Goal: Download file/media

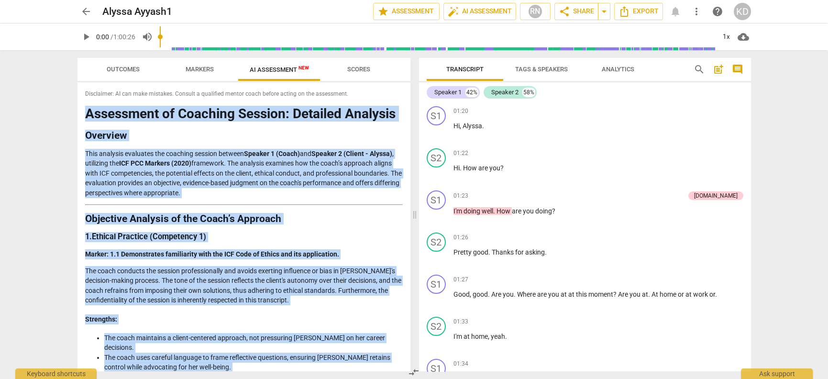
drag, startPoint x: 256, startPoint y: 360, endPoint x: 101, endPoint y: 105, distance: 298.2
click at [101, 105] on div "Disclaimer: AI can make mistakes. Consult a qualified mentor coach before actin…" at bounding box center [244, 226] width 333 height 289
copy div "Assessment of Coaching Session: Detailed Analysis Overview This analysis evalua…"
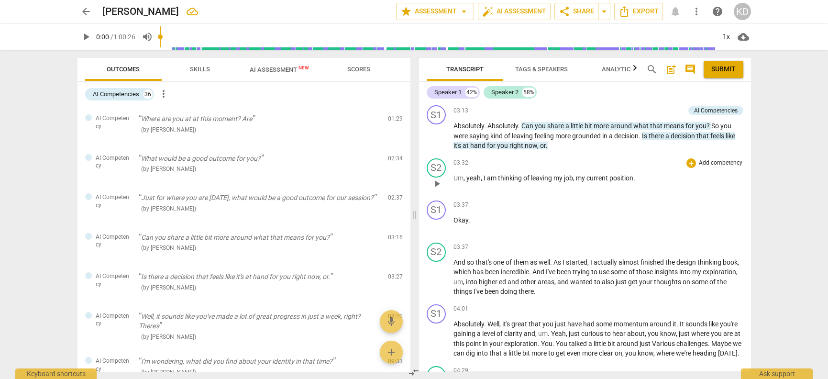
scroll to position [583, 0]
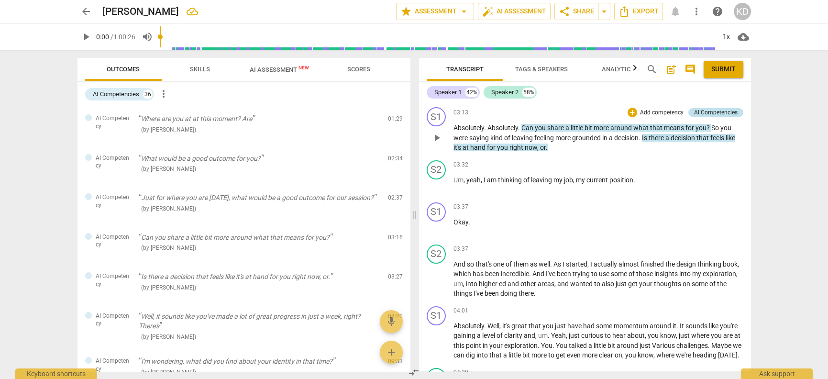
click at [696, 113] on div "AI Competencies" at bounding box center [716, 112] width 44 height 9
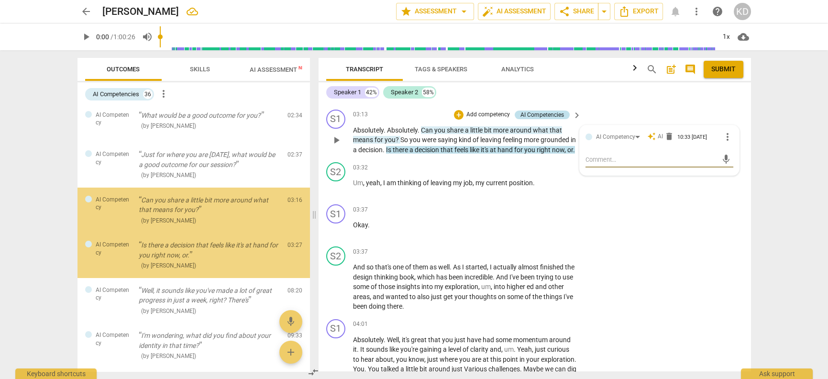
scroll to position [44, 0]
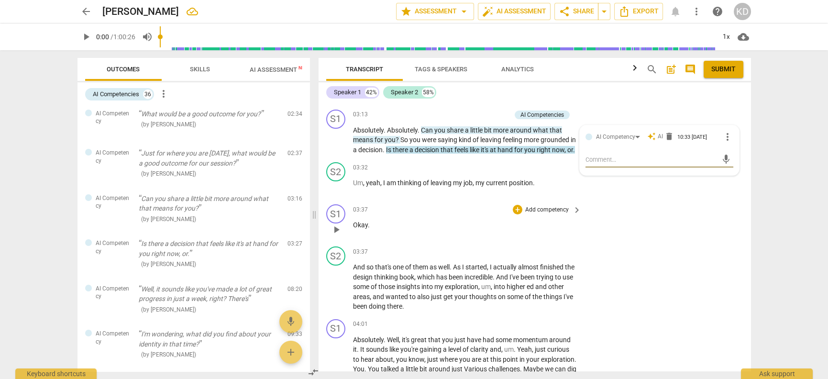
click at [652, 210] on div "S1 play_arrow pause 03:37 + Add competency keyboard_arrow_right Okay ." at bounding box center [535, 221] width 433 height 42
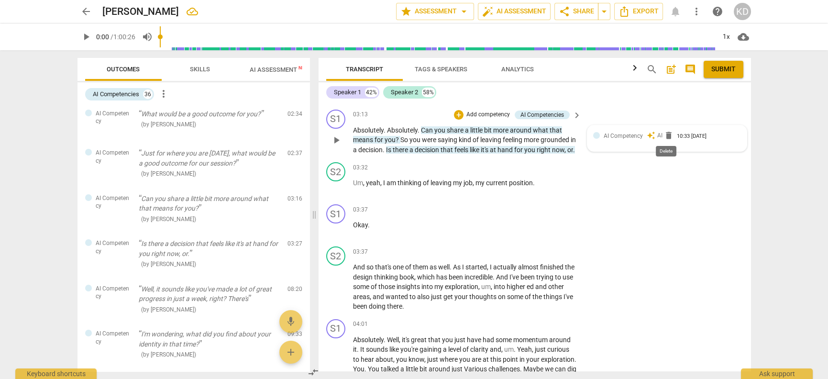
click at [666, 133] on span "delete" at bounding box center [669, 136] width 10 height 10
click at [665, 133] on span "delete" at bounding box center [669, 136] width 10 height 10
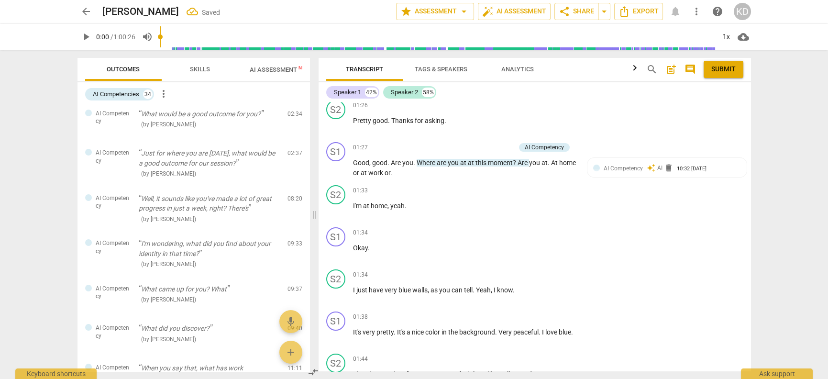
scroll to position [132, 0]
click at [593, 168] on div at bounding box center [596, 168] width 7 height 7
click at [668, 169] on span "delete" at bounding box center [670, 170] width 10 height 10
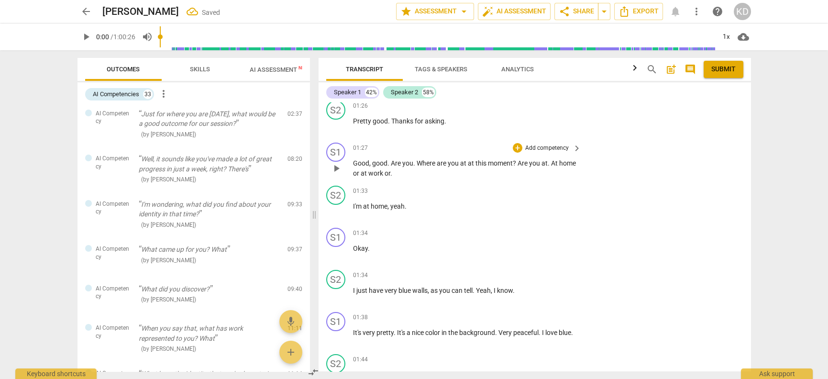
scroll to position [5, 0]
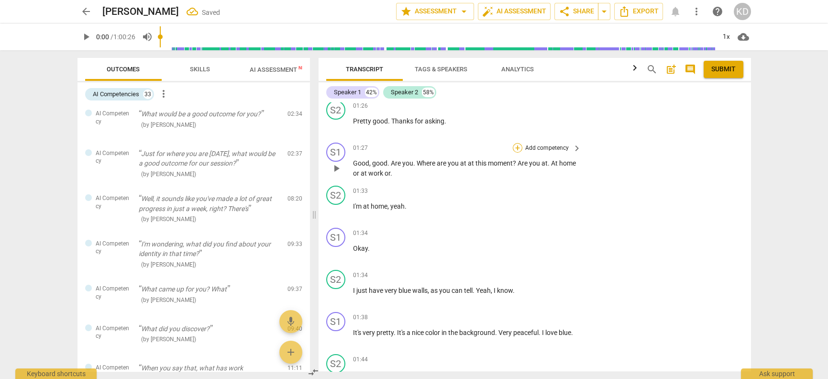
click at [518, 146] on div "+" at bounding box center [518, 148] width 10 height 10
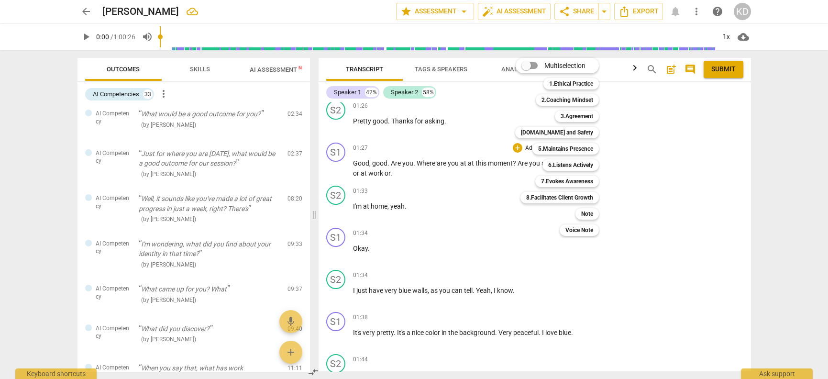
click at [475, 228] on div at bounding box center [414, 189] width 828 height 379
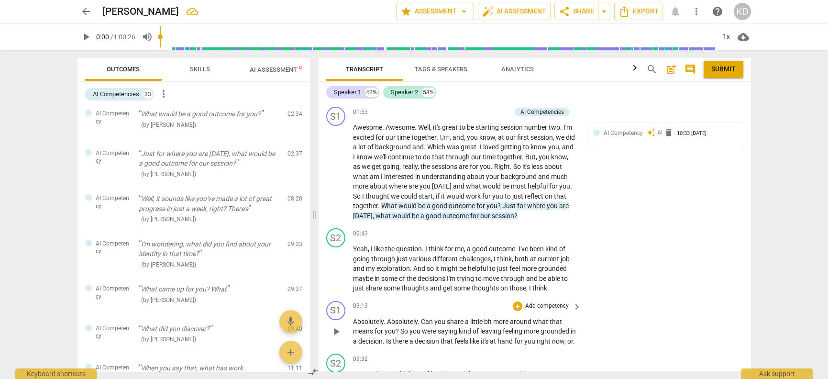
scroll to position [414, 0]
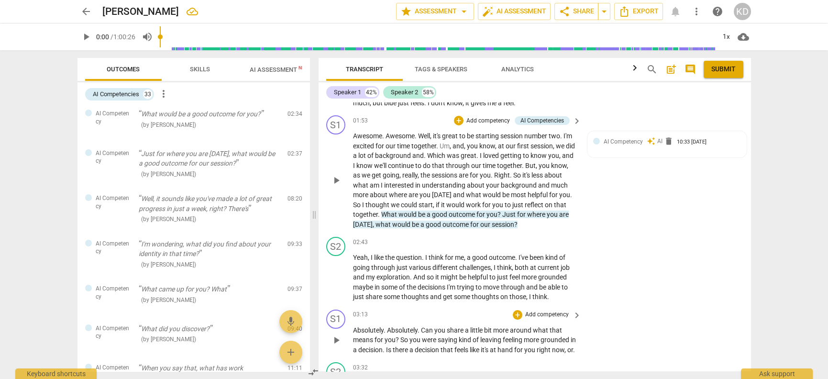
click at [576, 120] on span "keyboard_arrow_right" at bounding box center [576, 120] width 11 height 11
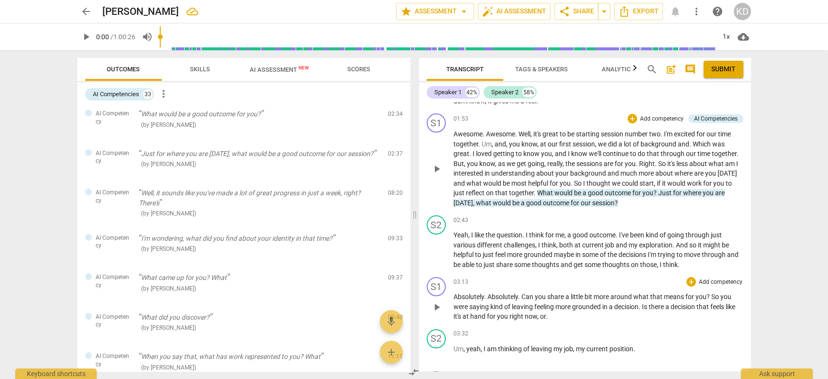
scroll to position [411, 0]
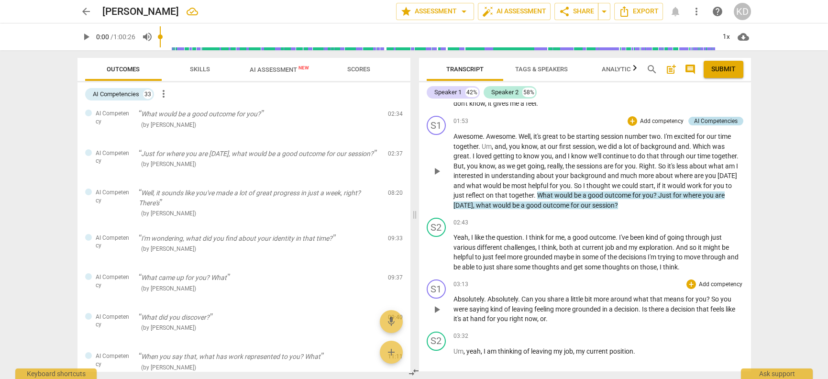
click at [725, 120] on div "AI Competencies" at bounding box center [716, 121] width 44 height 9
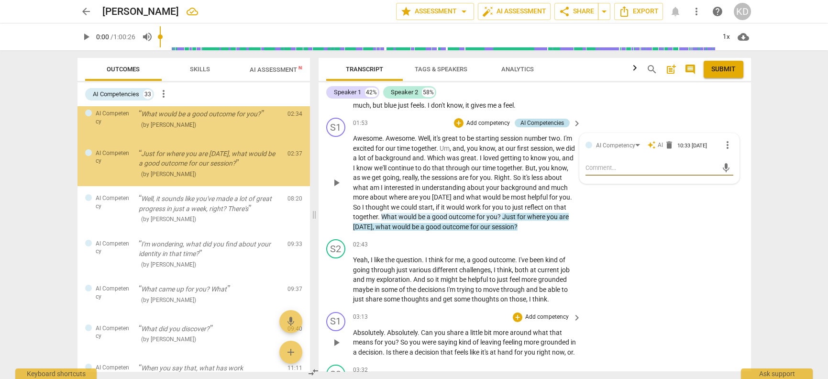
scroll to position [0, 0]
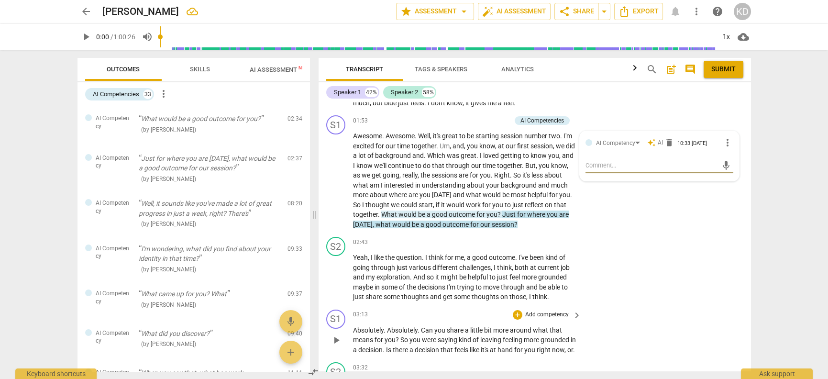
click at [435, 71] on span "Tags & Speakers" at bounding box center [441, 69] width 53 height 7
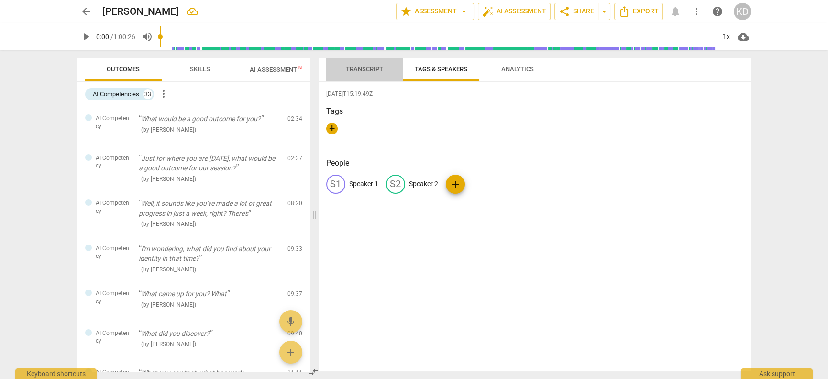
click at [362, 70] on span "Transcript" at bounding box center [364, 69] width 37 height 7
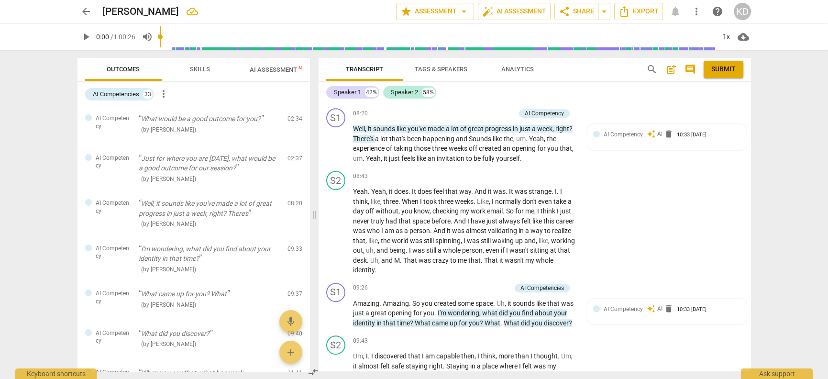
scroll to position [1617, 0]
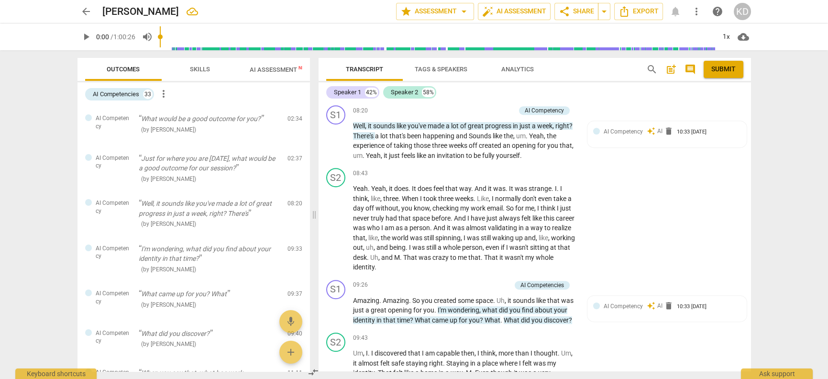
click at [165, 92] on span "more_vert" at bounding box center [163, 93] width 11 height 11
click at [234, 96] on div at bounding box center [414, 189] width 828 height 379
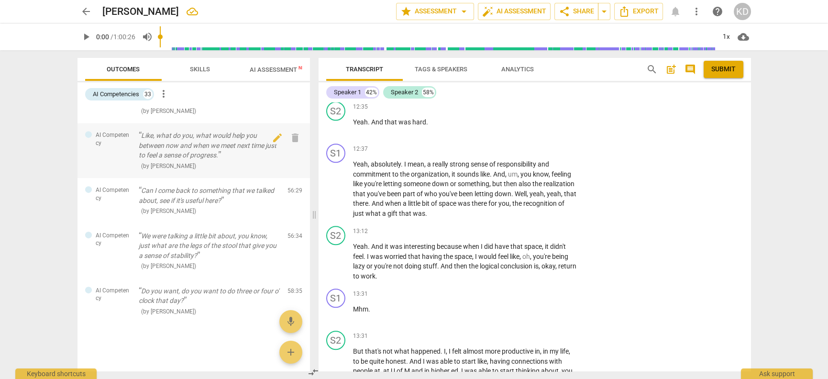
scroll to position [2150, 0]
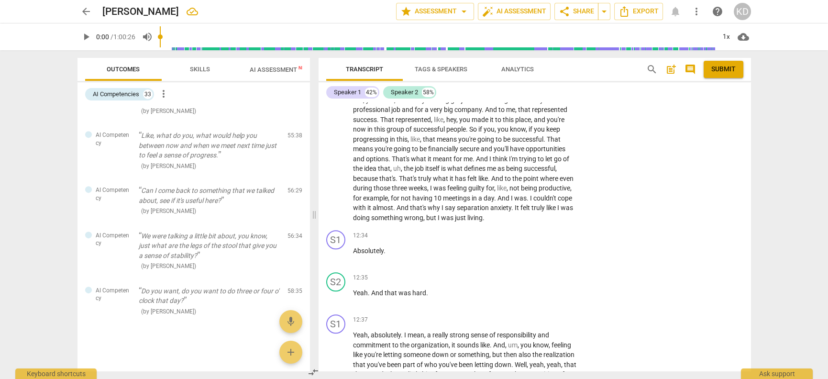
click at [202, 69] on span "Skills" at bounding box center [200, 69] width 20 height 7
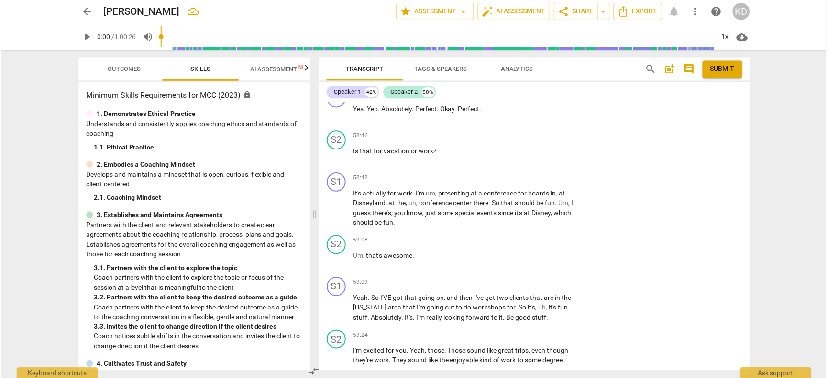
scroll to position [10031, 0]
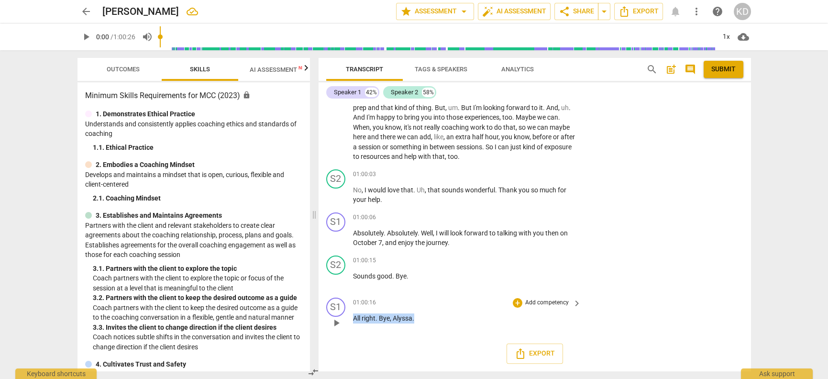
drag, startPoint x: 415, startPoint y: 320, endPoint x: 355, endPoint y: 300, distance: 62.9
click at [355, 300] on div "01:00:16 + Add competency keyboard_arrow_right All right . Bye , [GEOGRAPHIC_DA…" at bounding box center [468, 315] width 230 height 34
click at [387, 349] on div "Export" at bounding box center [535, 353] width 433 height 35
click at [532, 354] on span "Export" at bounding box center [535, 353] width 40 height 11
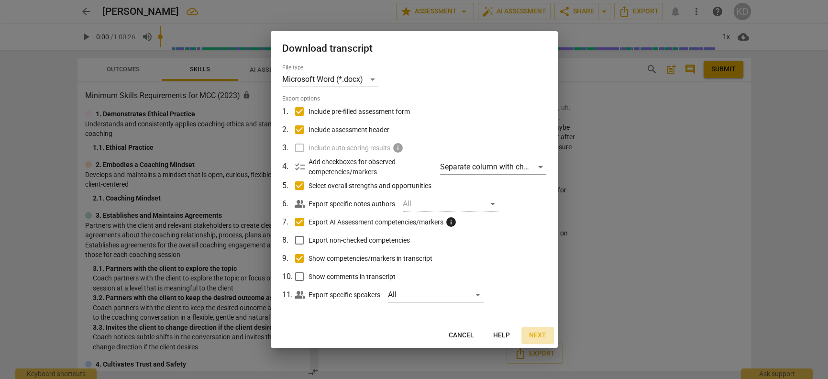
click at [537, 335] on span "Next" at bounding box center [537, 336] width 17 height 10
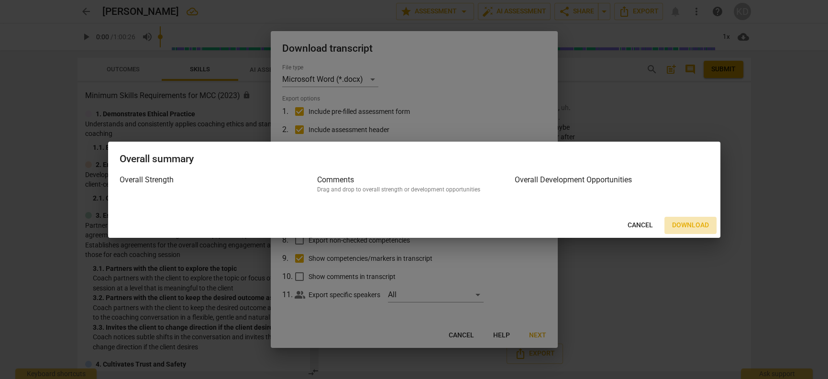
click at [684, 224] on span "Download" at bounding box center [690, 226] width 37 height 10
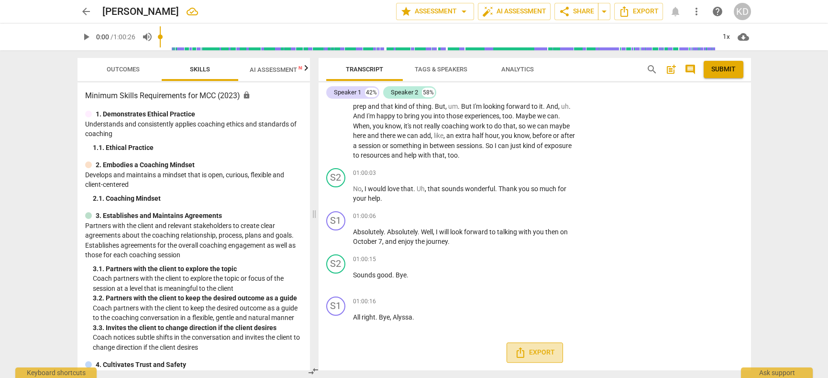
click at [541, 357] on span "Export" at bounding box center [535, 351] width 40 height 11
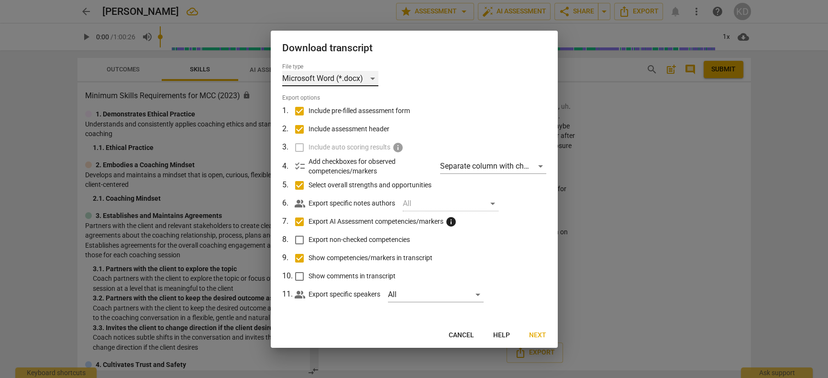
click at [368, 76] on div "Microsoft Word (*.docx)" at bounding box center [330, 78] width 96 height 15
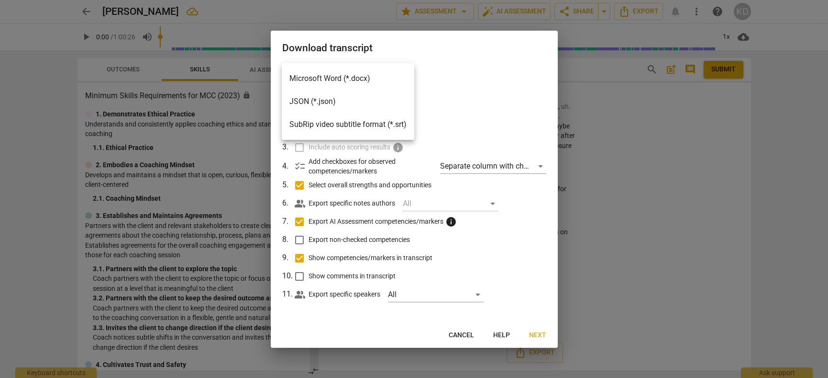
click at [352, 77] on li "Microsoft Word (*.docx)" at bounding box center [348, 78] width 133 height 23
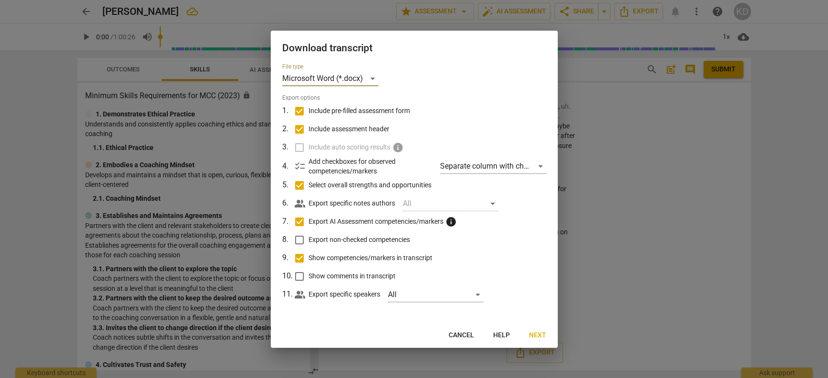
click at [539, 333] on span "Next" at bounding box center [537, 335] width 17 height 10
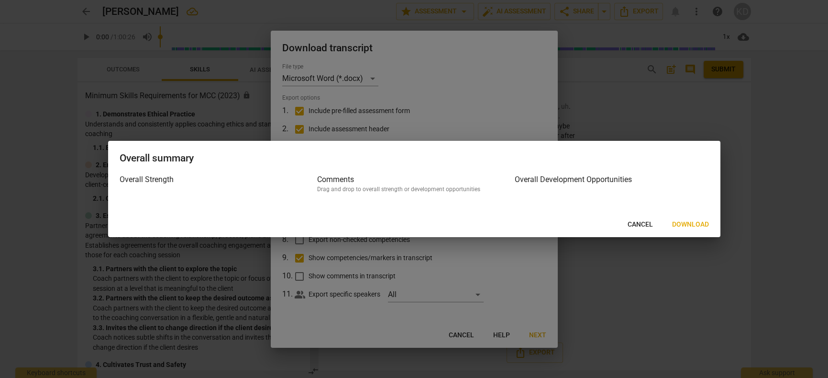
click at [692, 222] on span "Download" at bounding box center [690, 225] width 37 height 10
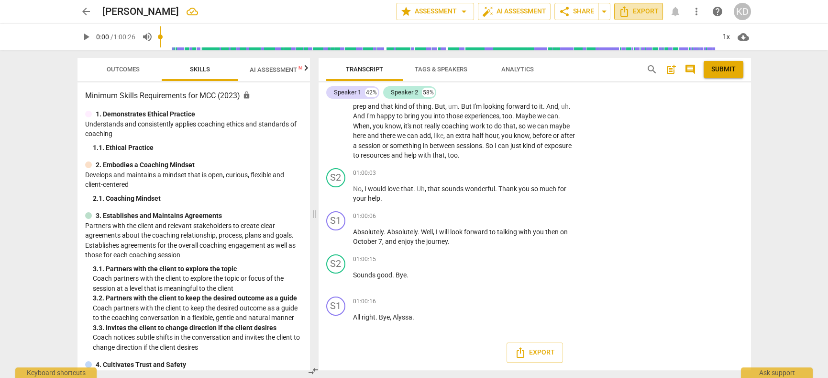
click at [619, 13] on icon "Export" at bounding box center [624, 11] width 11 height 11
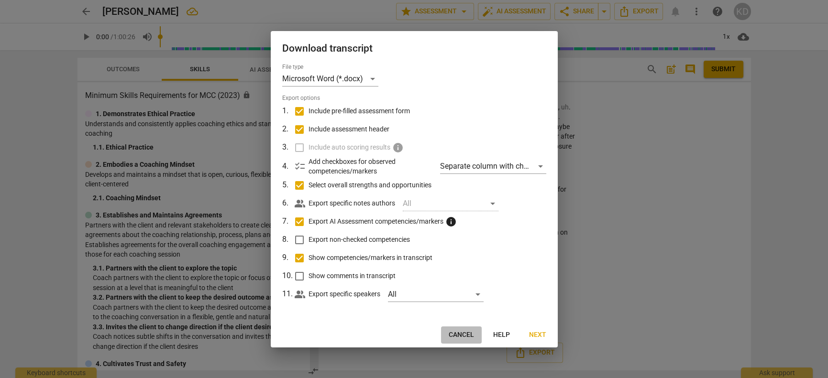
click at [463, 335] on span "Cancel" at bounding box center [461, 336] width 25 height 10
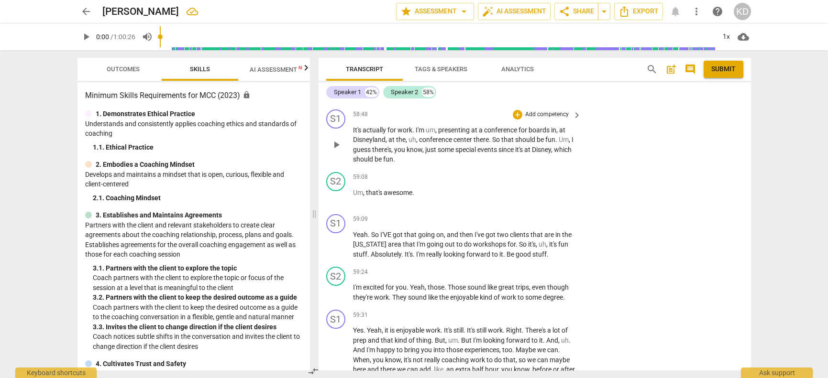
scroll to position [9728, 0]
